Goal: Book appointment/travel/reservation

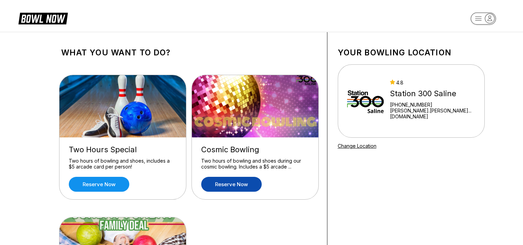
click at [232, 186] on link "Reserve now" at bounding box center [231, 184] width 61 height 15
click at [237, 186] on link "Reserve now" at bounding box center [231, 184] width 61 height 15
